Goal: Task Accomplishment & Management: Use online tool/utility

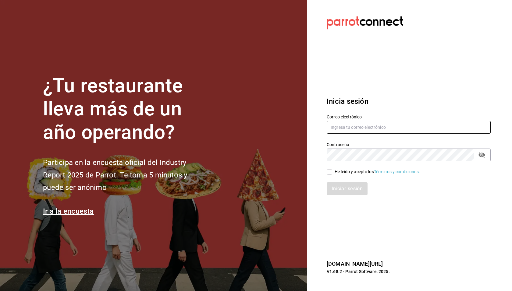
type input "[EMAIL_ADDRESS][DOMAIN_NAME]"
click at [351, 174] on div "He leído y acepto los Términos y condiciones." at bounding box center [377, 172] width 85 height 6
click at [332, 174] on input "He leído y acepto los Términos y condiciones." at bounding box center [329, 172] width 5 height 5
checkbox input "true"
click at [350, 188] on button "Iniciar sesión" at bounding box center [347, 189] width 41 height 13
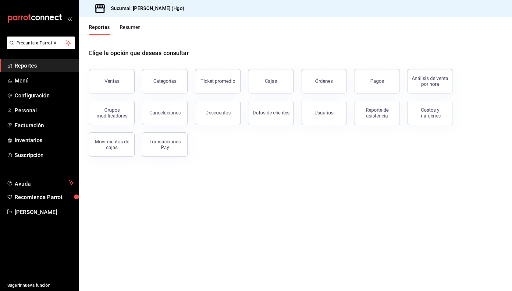
click at [276, 57] on div "Elige la opción que deseas consultar" at bounding box center [295, 48] width 413 height 27
click at [272, 165] on div "Elige la opción que deseas consultar Ventas Categorías Ticket promedio Cajas Ór…" at bounding box center [295, 101] width 433 height 132
click at [239, 198] on main "Elige la opción que deseas consultar Ventas Categorías Ticket promedio Cajas Ór…" at bounding box center [295, 163] width 433 height 257
click at [376, 84] on button "Pagos" at bounding box center [377, 81] width 46 height 24
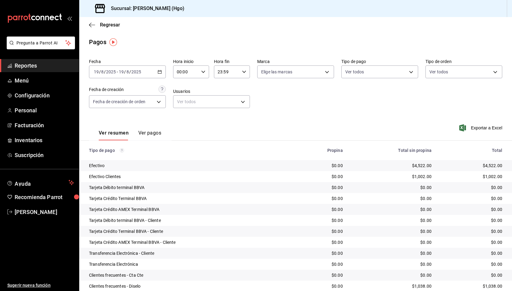
click at [153, 73] on div "2025-08-19 19 / 8 / 2025 - 2025-08-19 19 / 8 / 2025" at bounding box center [127, 72] width 77 height 13
click at [117, 104] on span "Ayer" at bounding box center [117, 104] width 47 height 6
click at [105, 27] on span "Regresar" at bounding box center [110, 25] width 20 height 6
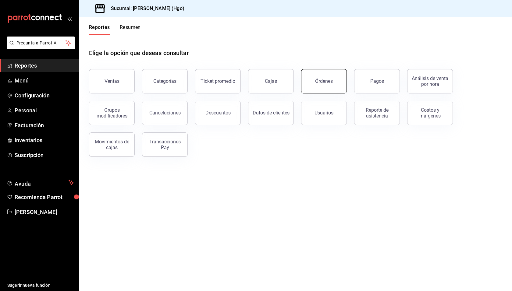
click at [326, 83] on div "Órdenes" at bounding box center [324, 81] width 18 height 6
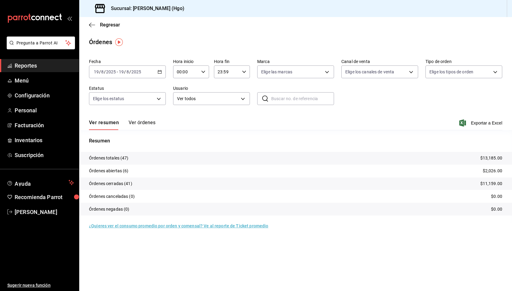
click at [146, 121] on button "Ver órdenes" at bounding box center [142, 125] width 27 height 10
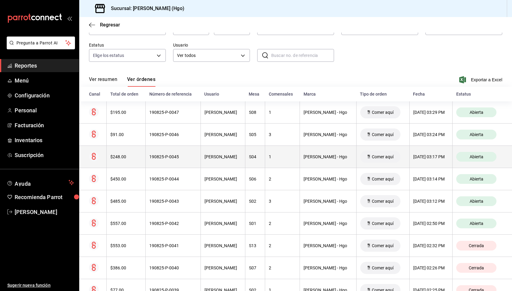
scroll to position [45, 0]
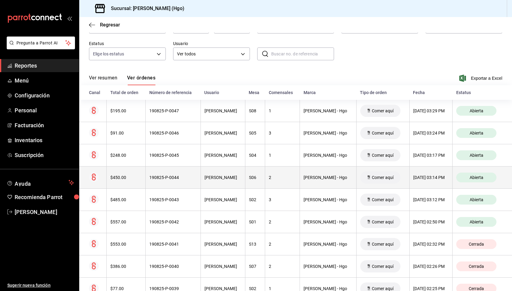
click at [298, 173] on th "2" at bounding box center [282, 178] width 35 height 22
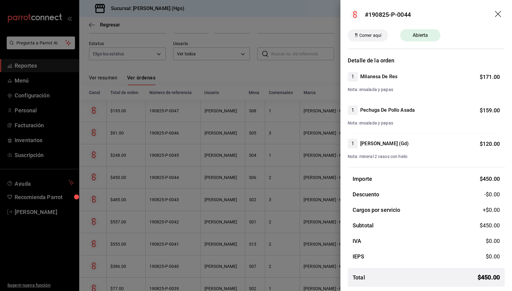
click at [495, 14] on icon "drag" at bounding box center [498, 14] width 6 height 6
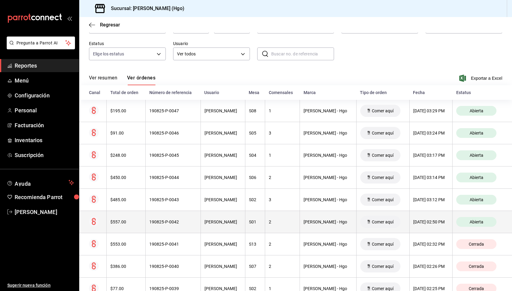
click at [300, 222] on th "2" at bounding box center [282, 222] width 35 height 22
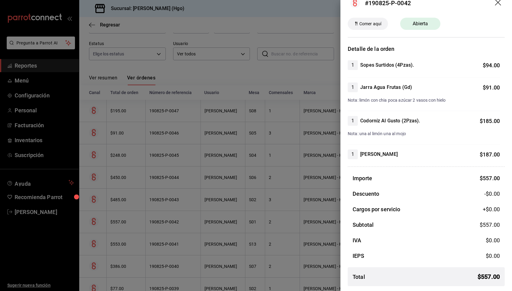
scroll to position [12, 0]
click at [495, 4] on icon "drag" at bounding box center [498, 2] width 7 height 7
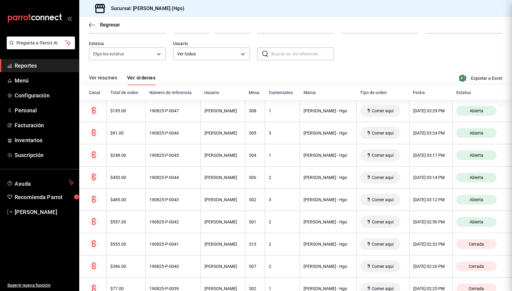
scroll to position [0, 0]
click at [363, 60] on div "Fecha 2025-08-19 19 / 8 / 2025 - 2025-08-19 19 / 8 / 2025 Hora inicio 00:00 Hor…" at bounding box center [295, 40] width 413 height 56
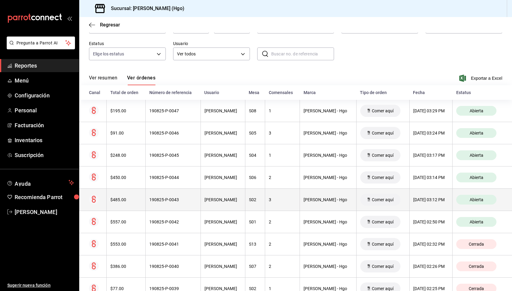
click at [261, 200] on div "S02" at bounding box center [255, 200] width 12 height 5
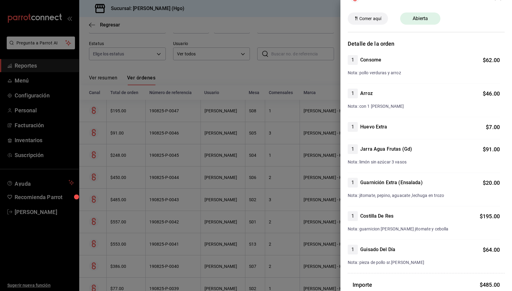
scroll to position [19, 0]
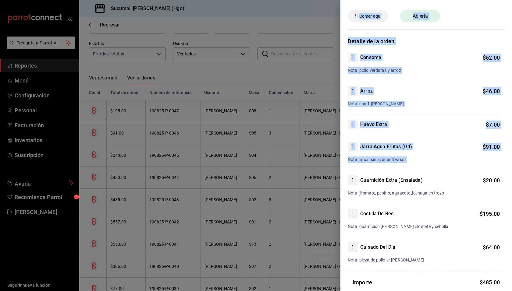
click at [309, 131] on div "#190825-P-0043 Comer aquí Abierta Detalle de la orden 1 Consome $ 62.00 Nota: p…" at bounding box center [256, 145] width 512 height 291
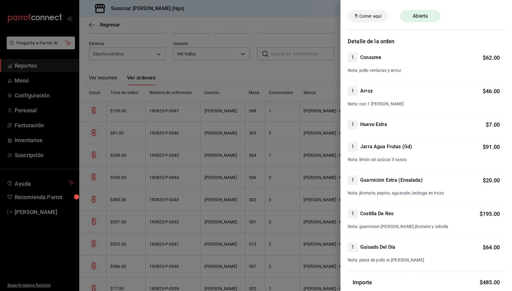
click at [168, 118] on div at bounding box center [256, 145] width 512 height 291
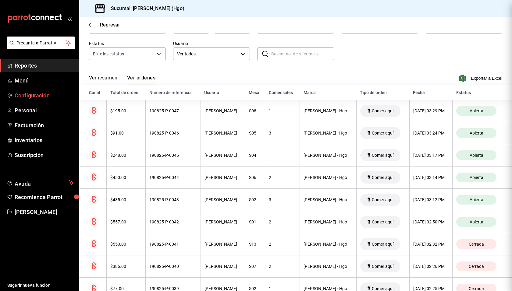
scroll to position [0, 0]
